Goal: Ask a question

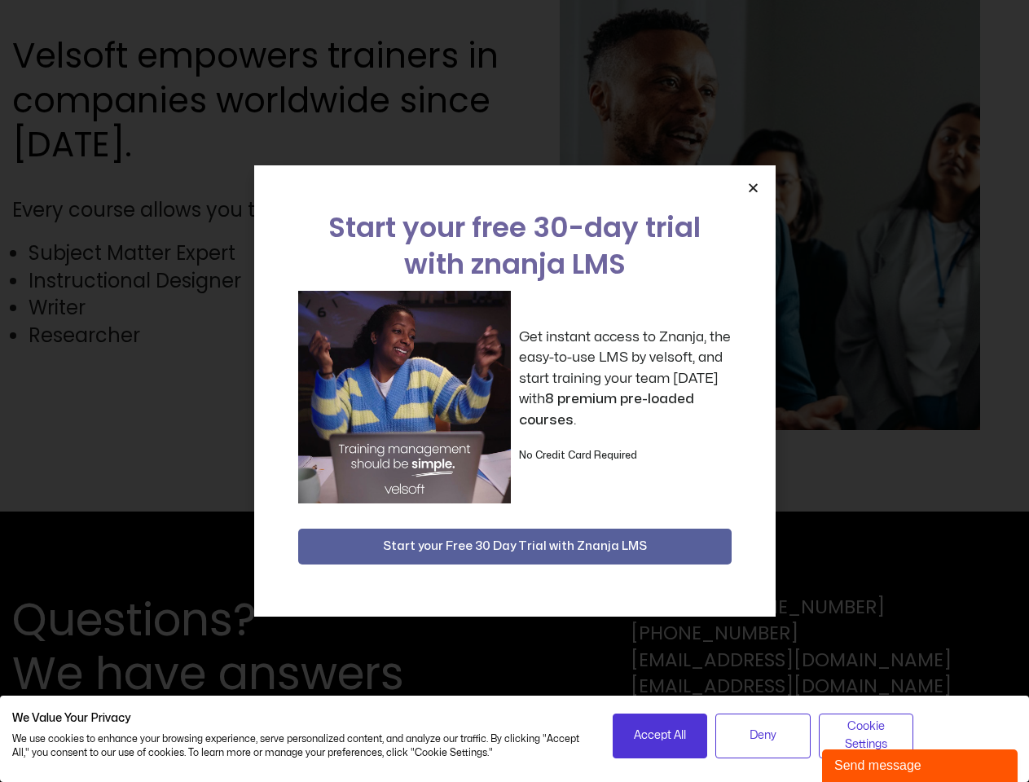
click at [514, 391] on div "Get instant access to Znanja, the easy-to-use LMS by velsoft, and start trainin…" at bounding box center [514, 397] width 433 height 213
click at [753, 187] on icon "Close" at bounding box center [753, 188] width 12 height 12
click at [515, 547] on div "Questions? We have answers Toll Free: [PHONE_NUMBER] [PHONE_NUMBER] [EMAIL_ADDR…" at bounding box center [514, 647] width 1029 height 270
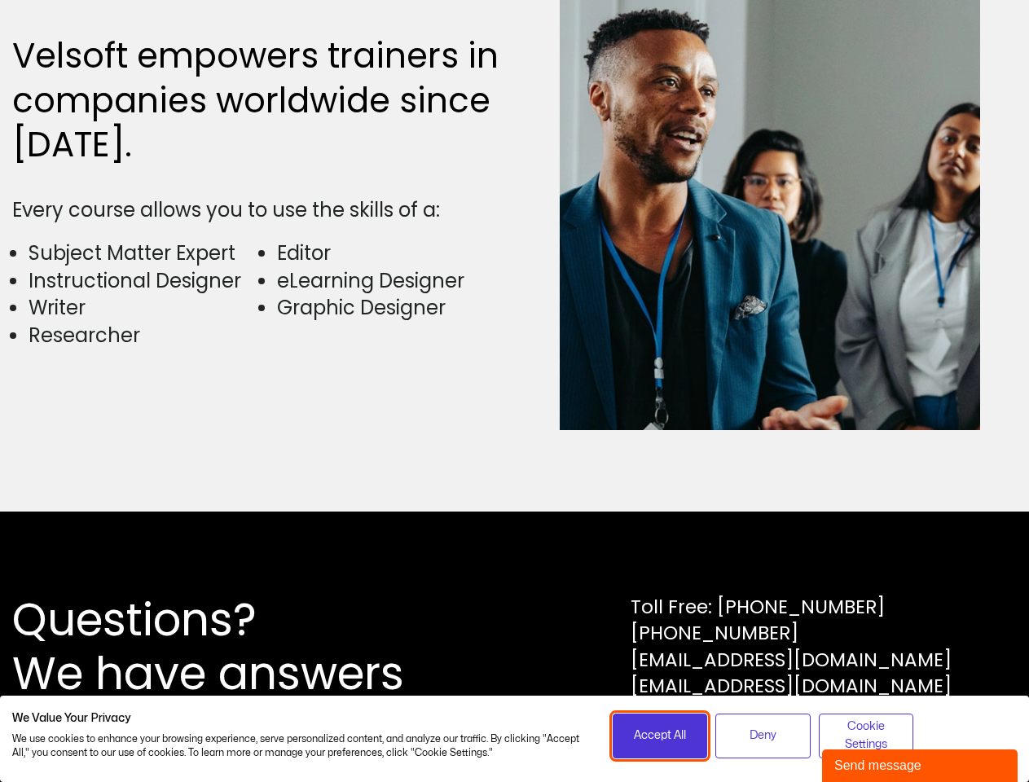
click at [660, 736] on span "Accept All" at bounding box center [660, 736] width 52 height 18
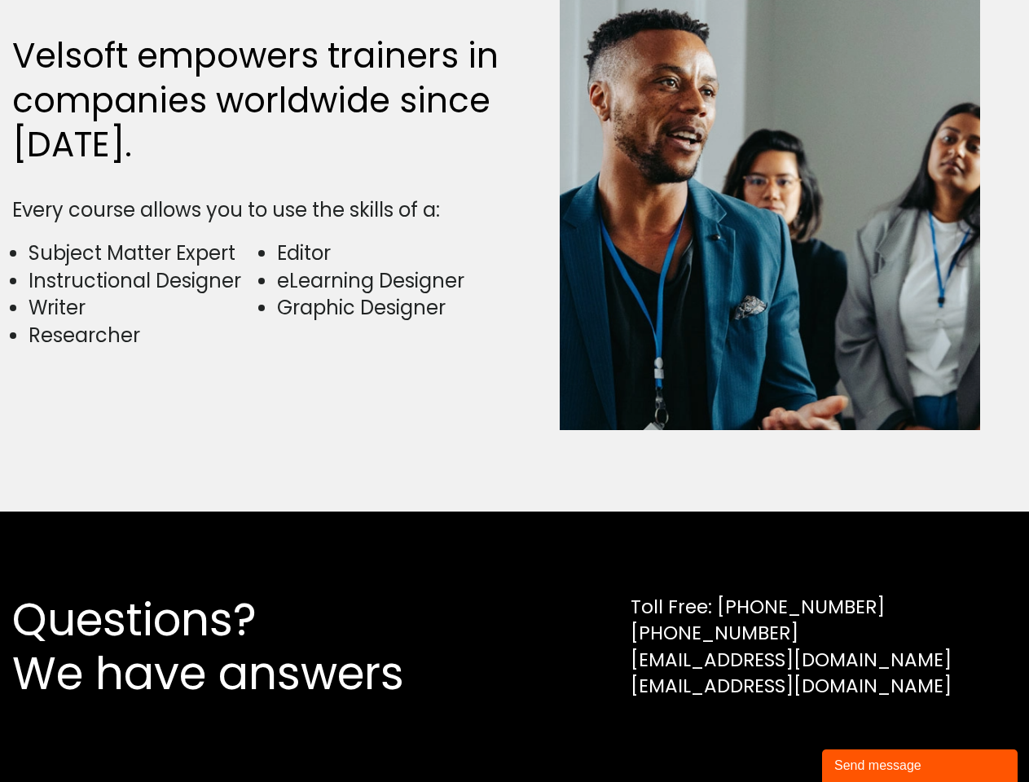
click at [763, 736] on div "Questions? We have answers Toll Free: [PHONE_NUMBER] [PHONE_NUMBER] [EMAIL_ADDR…" at bounding box center [514, 647] width 1029 height 270
click at [866, 736] on div "Questions? We have answers Toll Free: [PHONE_NUMBER] [PHONE_NUMBER] [EMAIL_ADDR…" at bounding box center [514, 647] width 1029 height 270
click at [920, 766] on div "Send message" at bounding box center [919, 766] width 171 height 20
